Goal: Check status: Check status

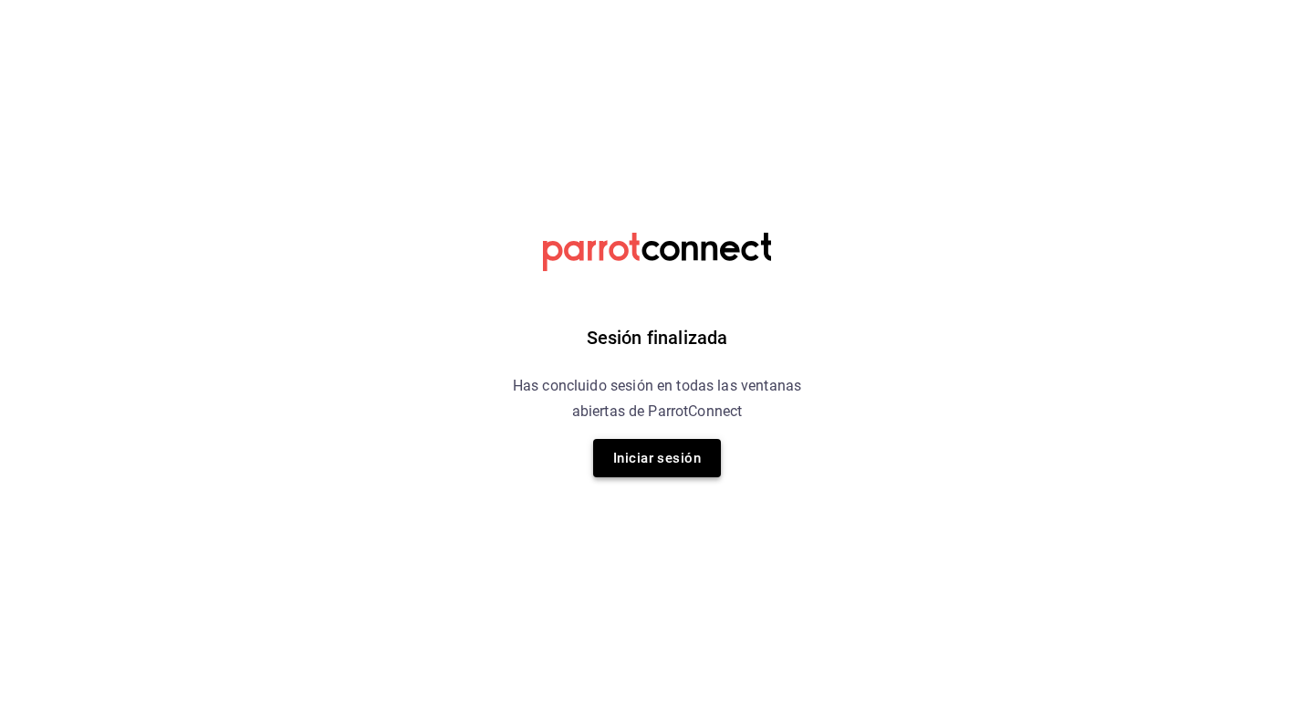
click at [611, 446] on button "Iniciar sesión" at bounding box center [657, 458] width 128 height 38
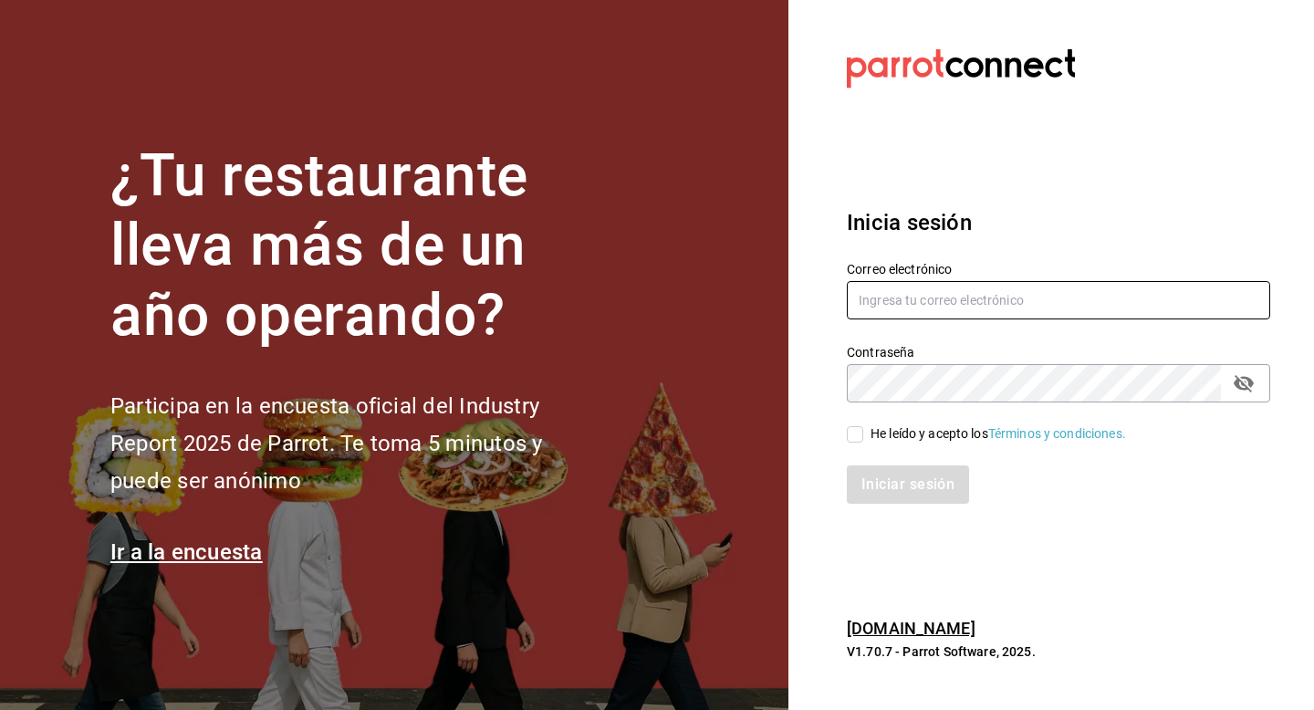
click at [998, 285] on input "text" at bounding box center [1058, 300] width 423 height 38
type input "luisart2107@gmail.com"
click at [849, 430] on input "He leído y acepto los Términos y condiciones." at bounding box center [855, 434] width 16 height 16
checkbox input "true"
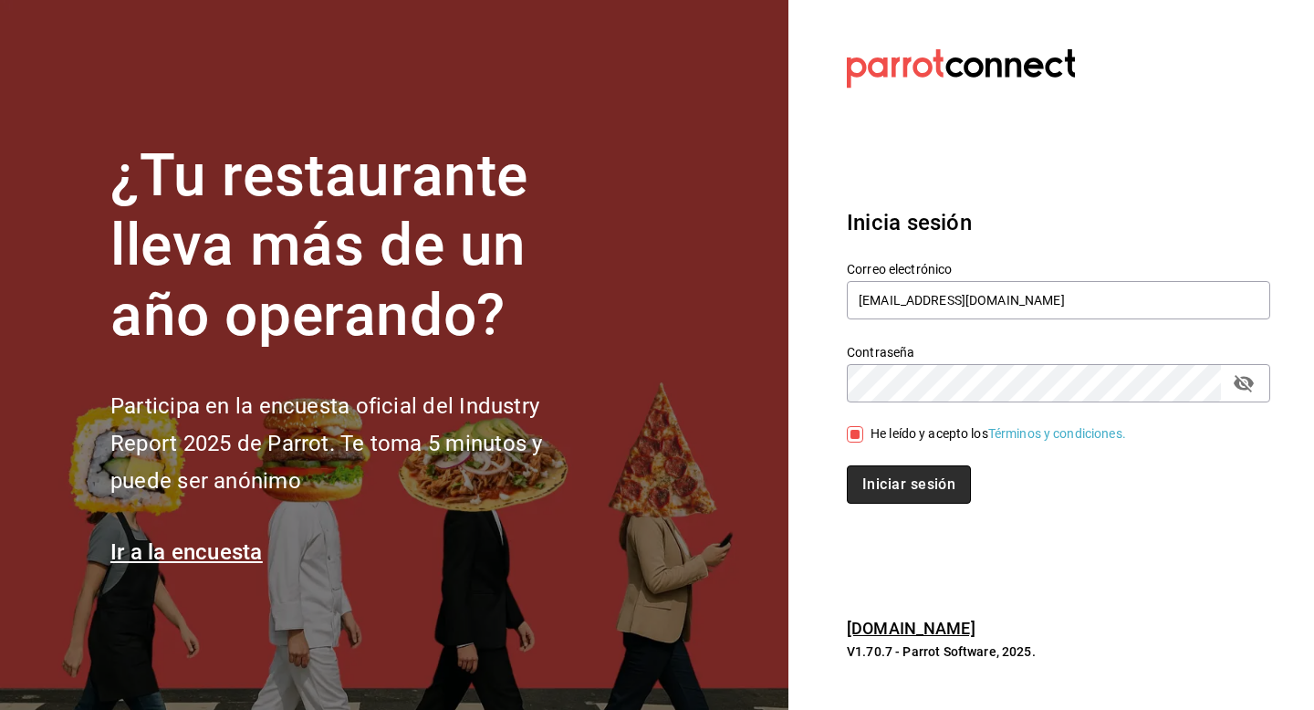
click at [867, 470] on button "Iniciar sesión" at bounding box center [909, 484] width 124 height 38
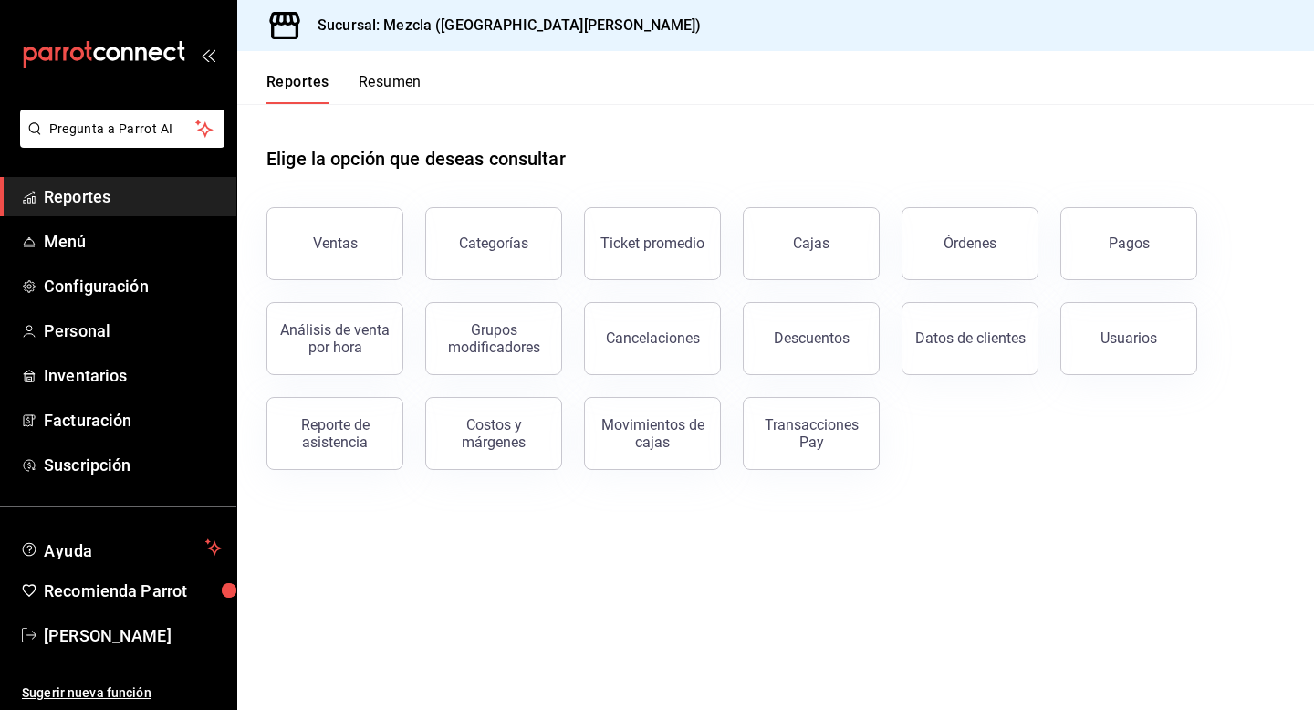
click at [851, 203] on div "Cajas" at bounding box center [800, 232] width 159 height 95
click at [831, 254] on link "Cajas" at bounding box center [811, 243] width 137 height 73
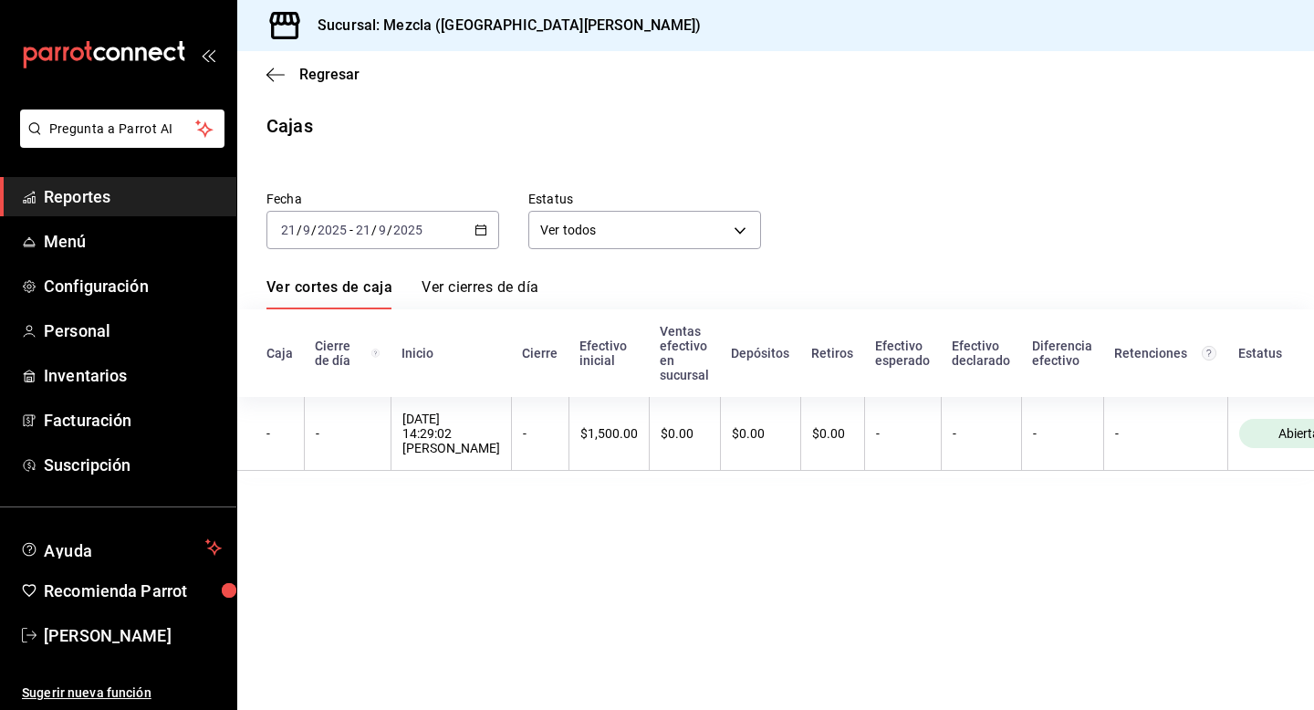
click at [389, 218] on div "[DATE] [DATE] - [DATE] [DATE]" at bounding box center [382, 230] width 233 height 38
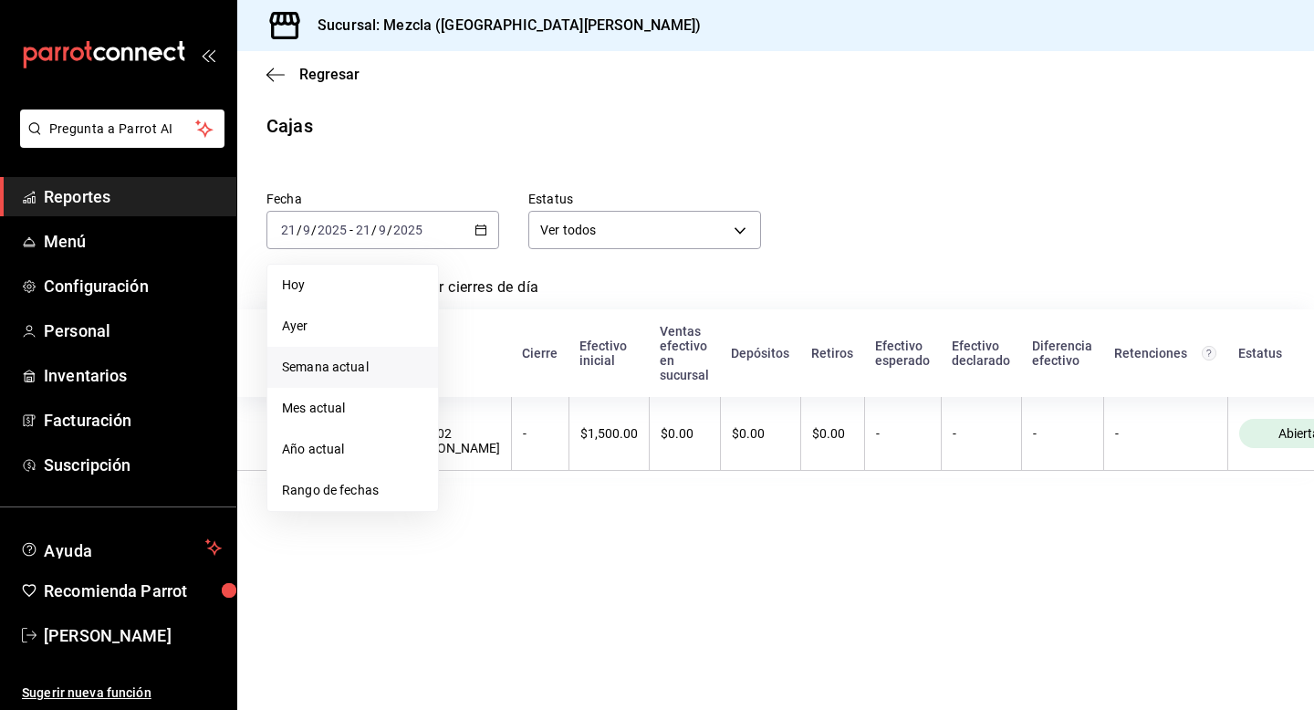
click at [336, 381] on li "Semana actual" at bounding box center [352, 367] width 171 height 41
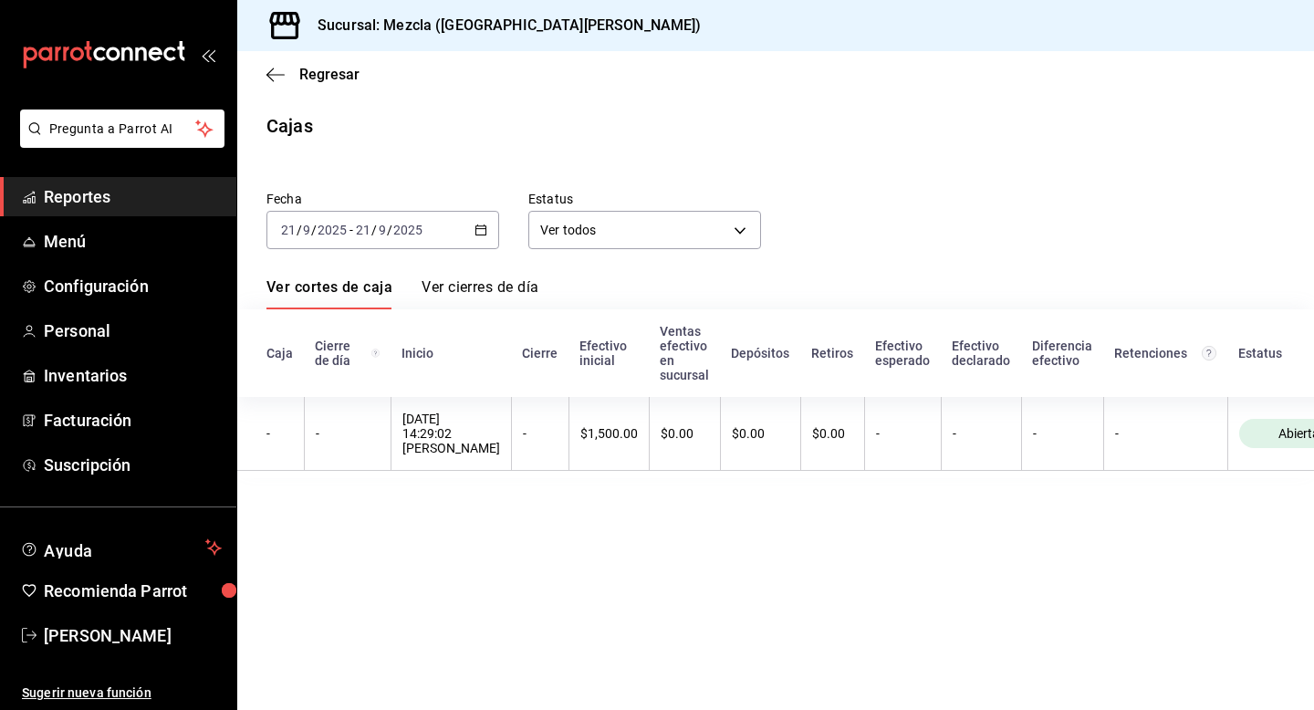
click at [444, 228] on div "[DATE] [DATE] - [DATE] [DATE]" at bounding box center [382, 230] width 233 height 38
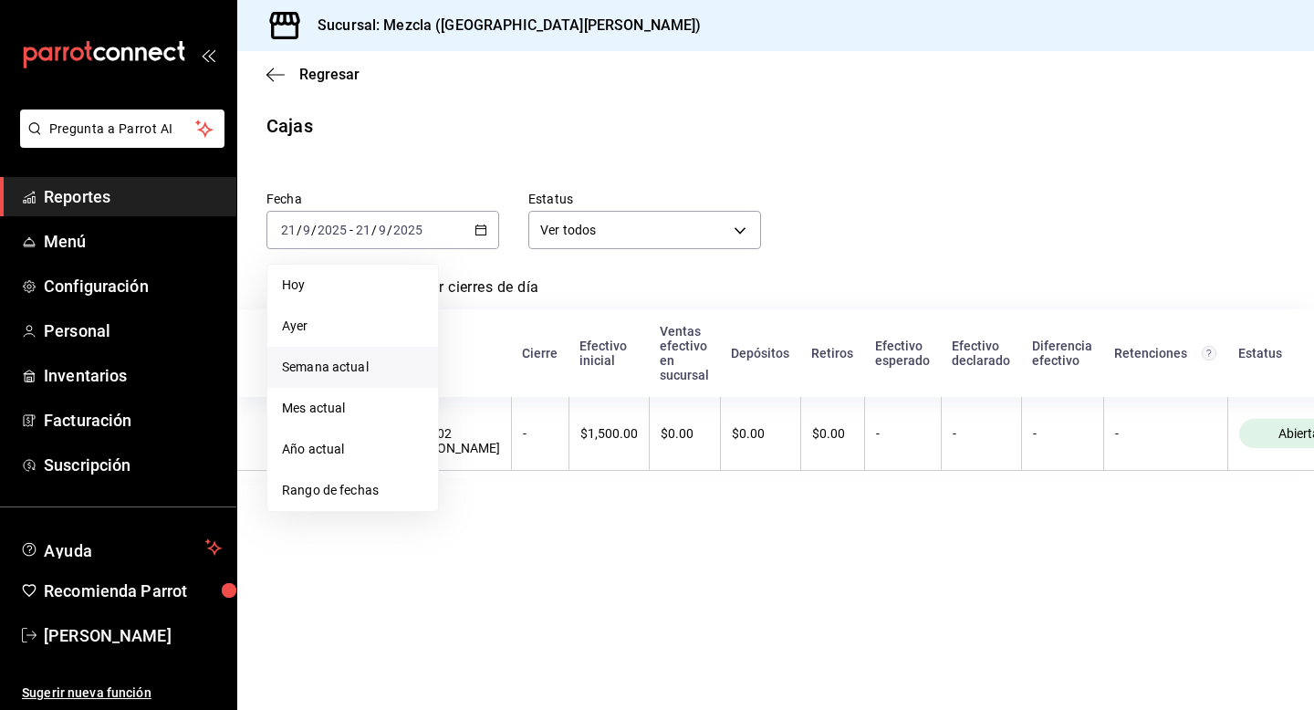
click at [378, 374] on span "Semana actual" at bounding box center [352, 367] width 141 height 19
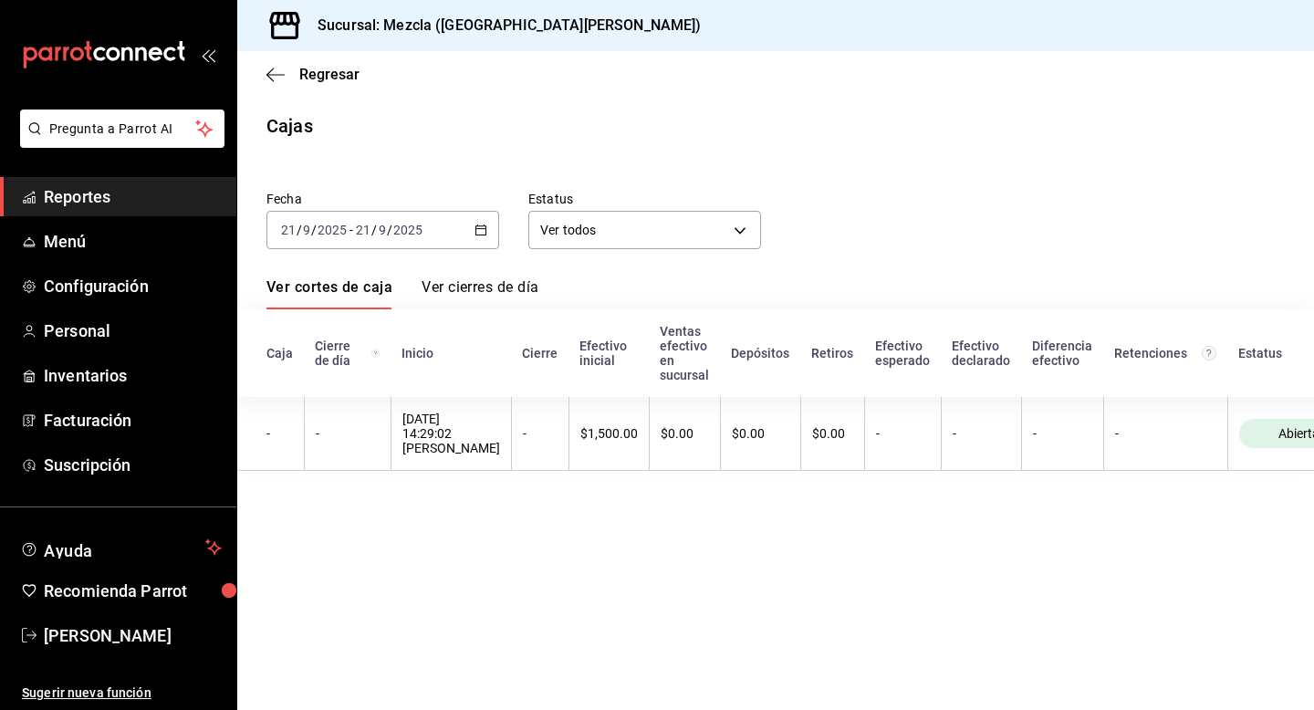
click at [513, 234] on div "Estatus Ver todos ALL" at bounding box center [630, 205] width 262 height 88
click at [537, 234] on body "Pregunta a Parrot AI Reportes Menú Configuración Personal Inventarios Facturaci…" at bounding box center [657, 355] width 1314 height 710
click at [586, 89] on div at bounding box center [657, 355] width 1314 height 710
click at [406, 244] on div "[DATE] [DATE] - [DATE] [DATE]" at bounding box center [382, 230] width 233 height 38
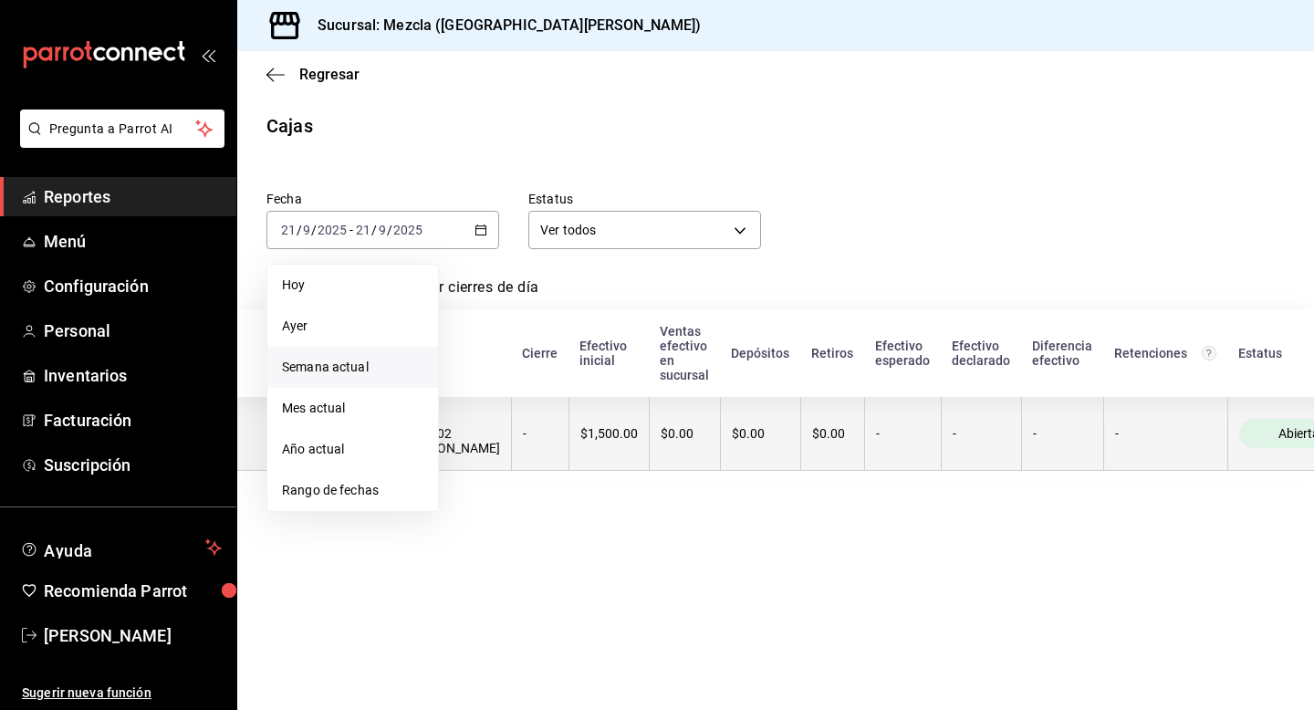
click at [343, 400] on span "Mes actual" at bounding box center [352, 408] width 141 height 19
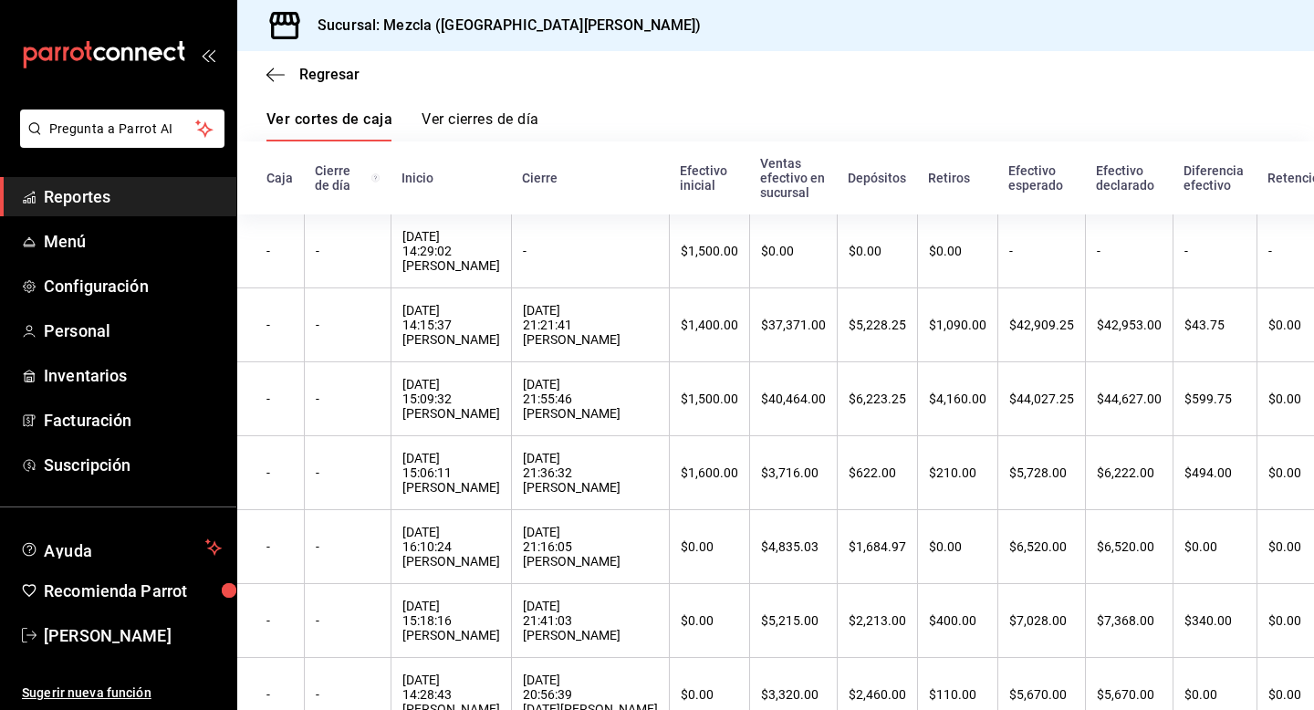
scroll to position [254, 0]
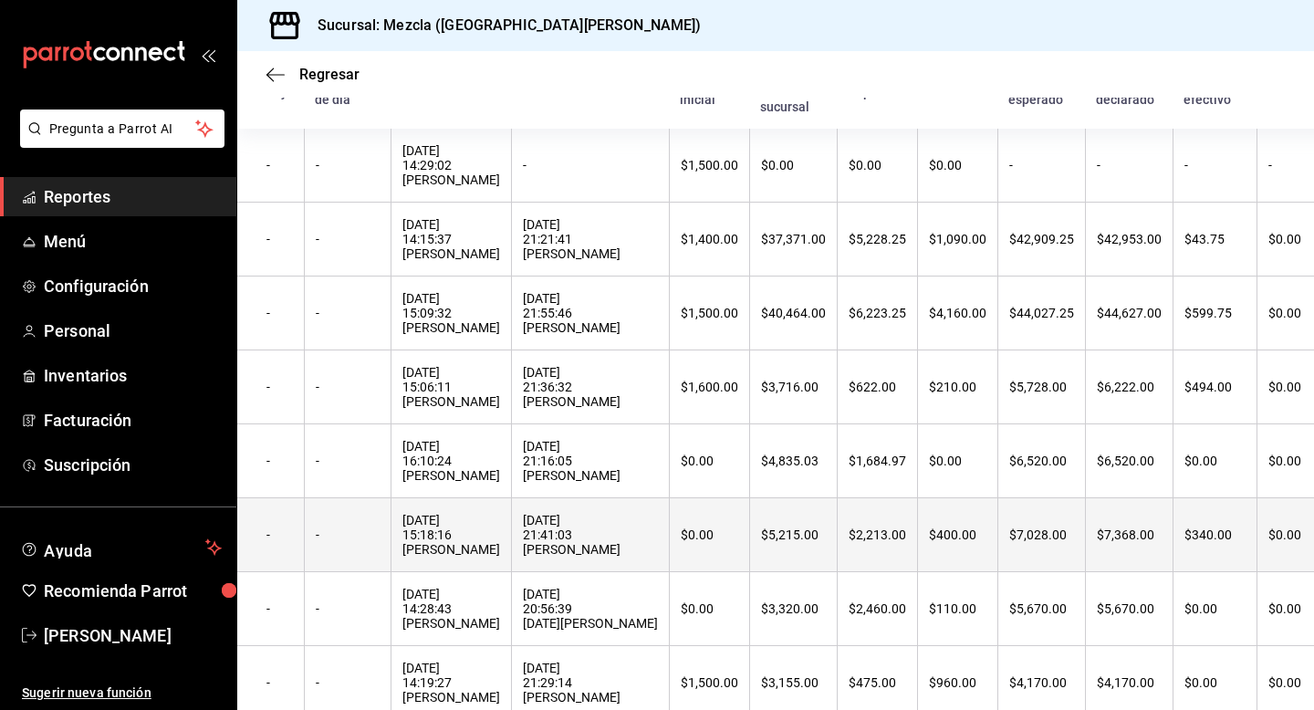
click at [447, 571] on th "[DATE] 15:18:16 [PERSON_NAME]" at bounding box center [450, 535] width 120 height 74
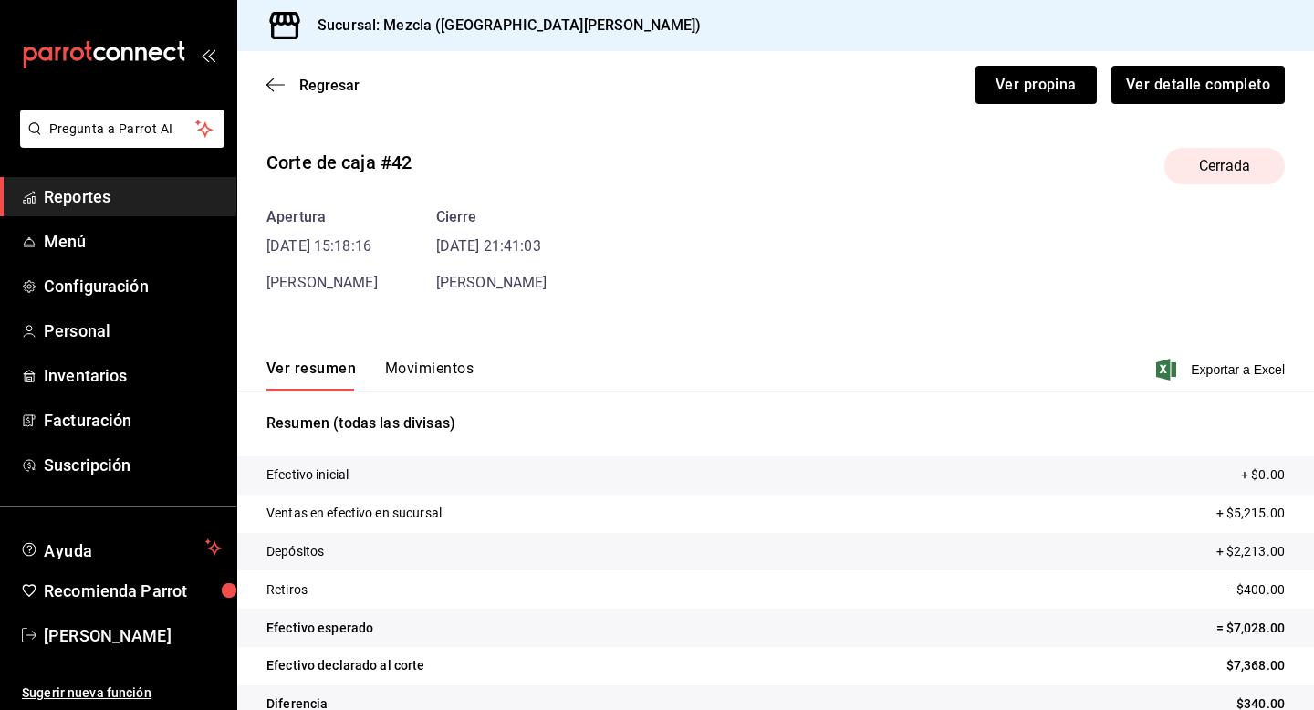
click at [389, 376] on button "Movimientos" at bounding box center [429, 374] width 88 height 31
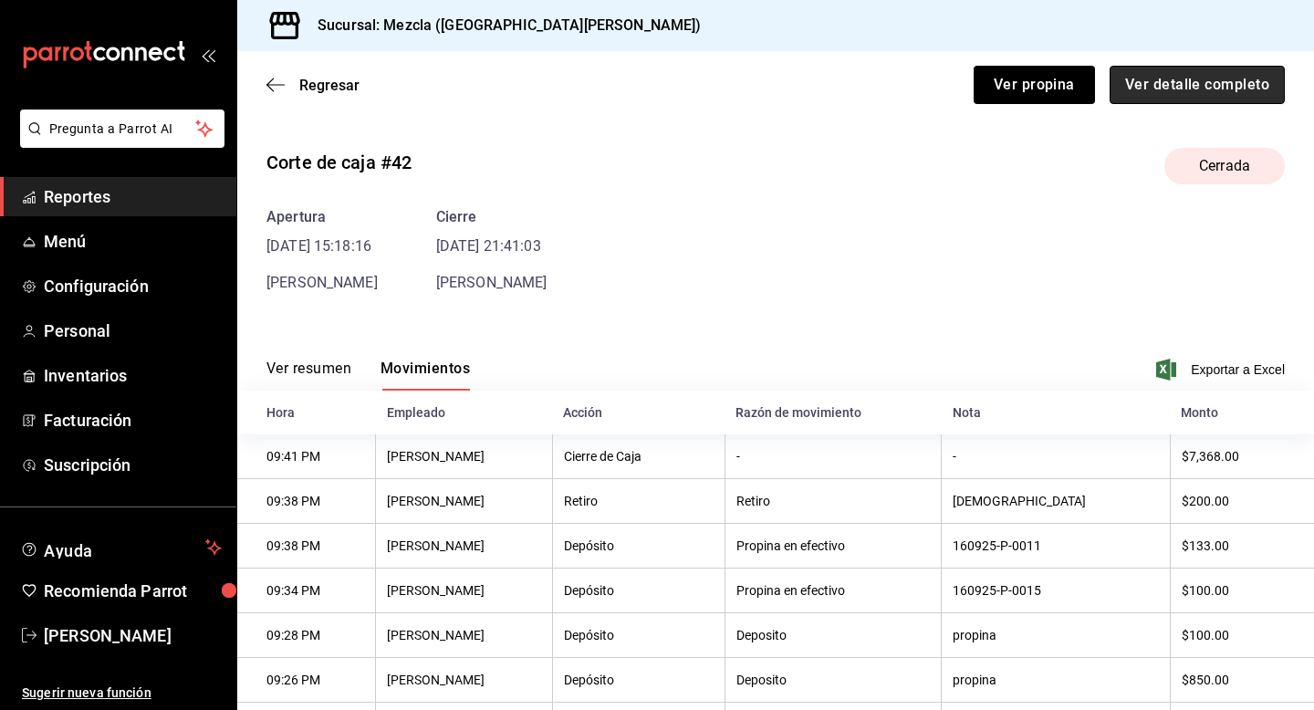
click at [1142, 83] on button "Ver detalle completo" at bounding box center [1196, 85] width 175 height 38
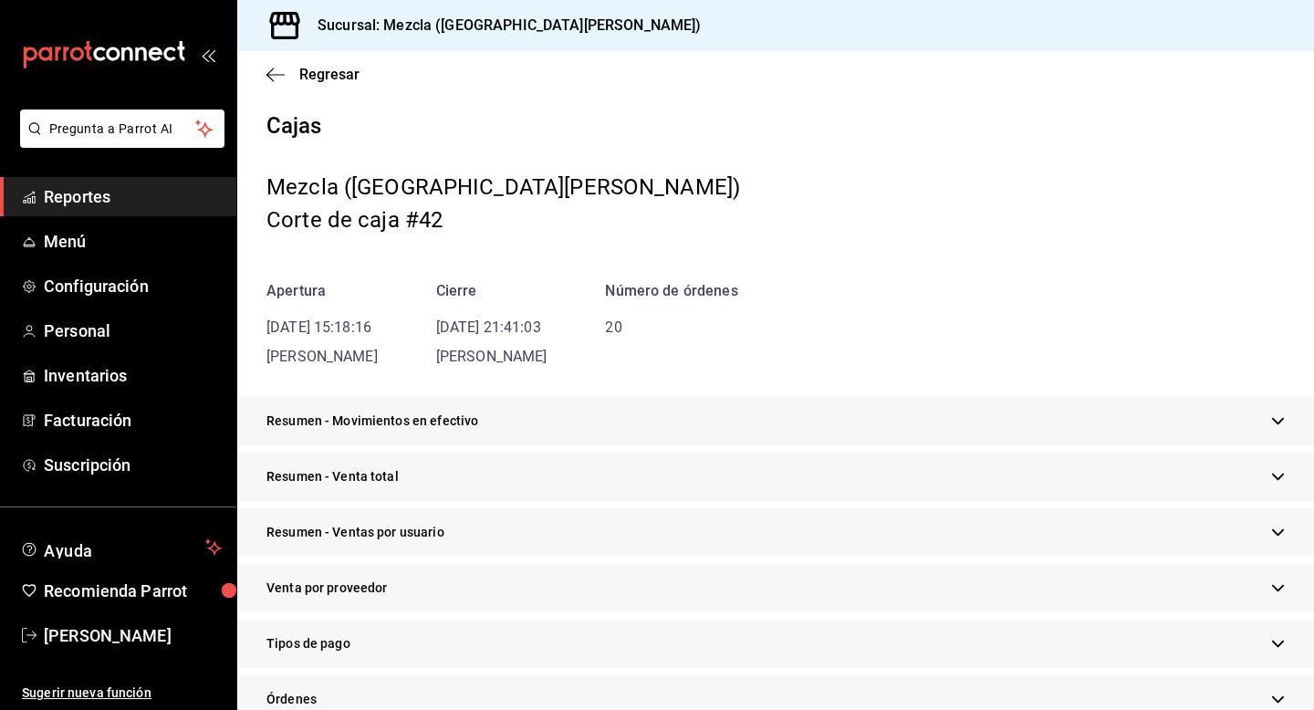
scroll to position [481, 0]
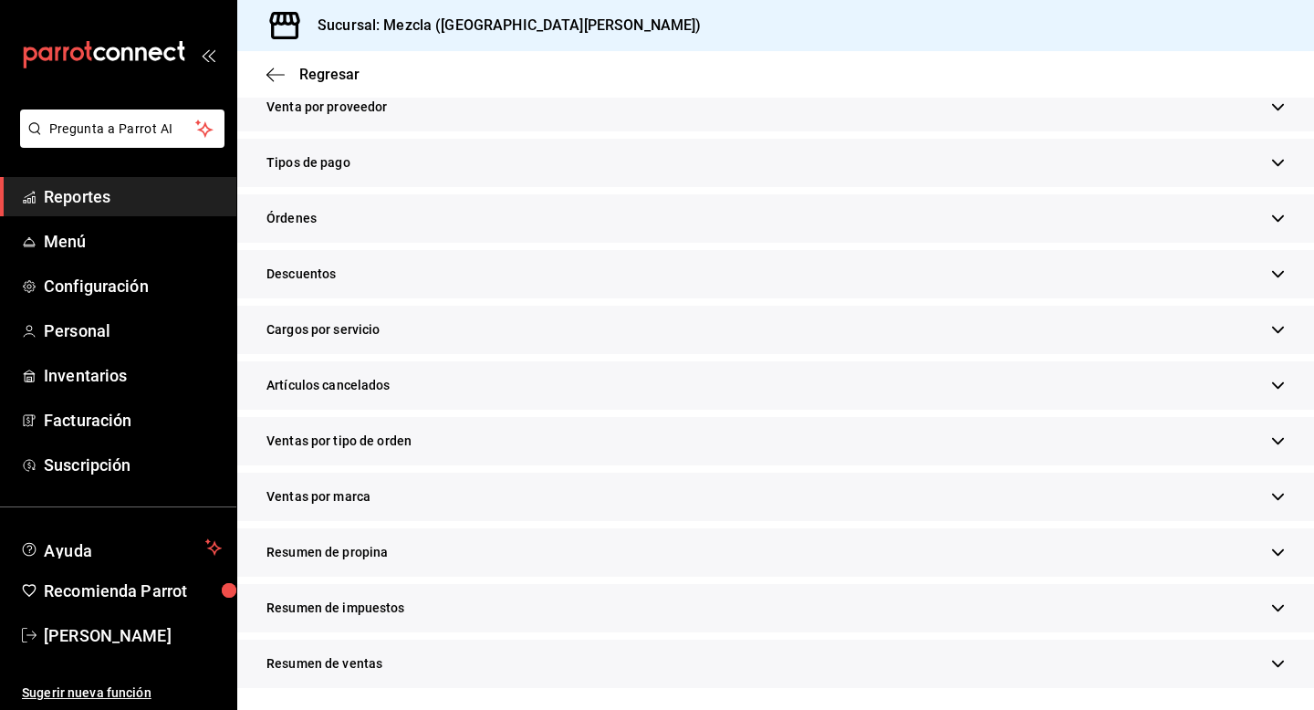
click at [584, 546] on div "Resumen de propina" at bounding box center [775, 552] width 1076 height 48
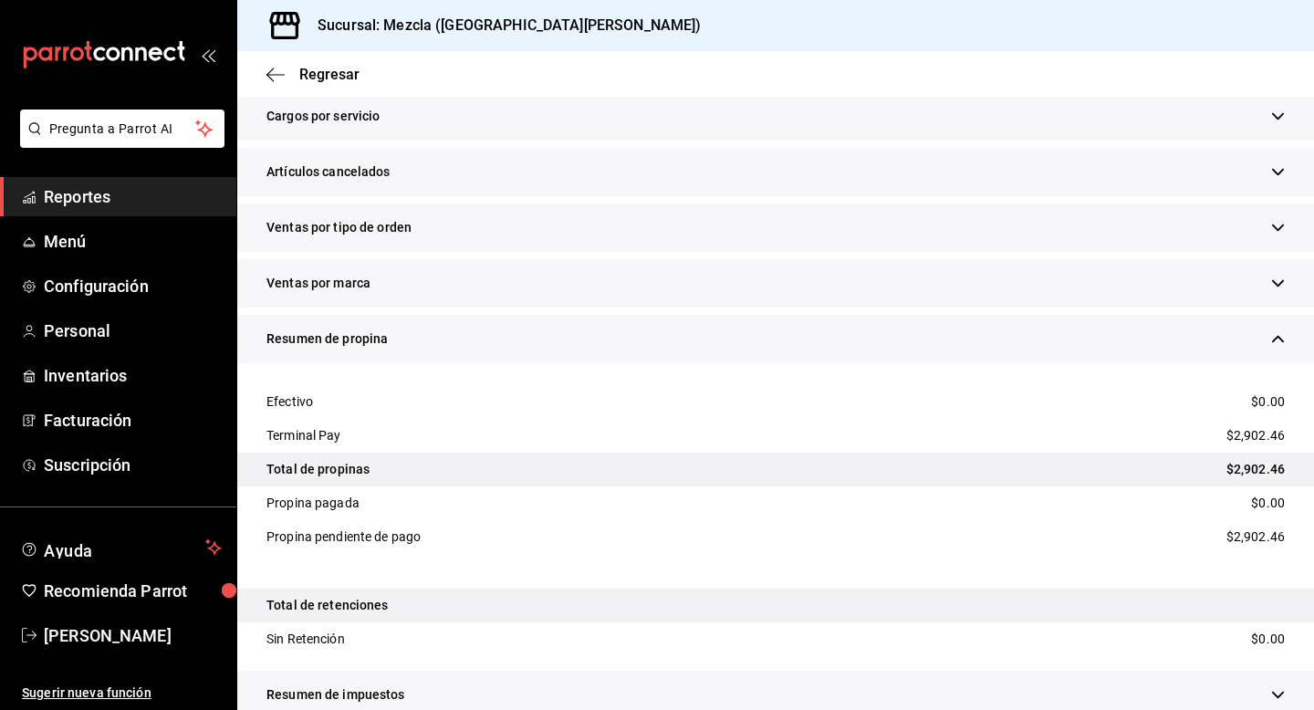
scroll to position [700, 0]
